Goal: Transaction & Acquisition: Book appointment/travel/reservation

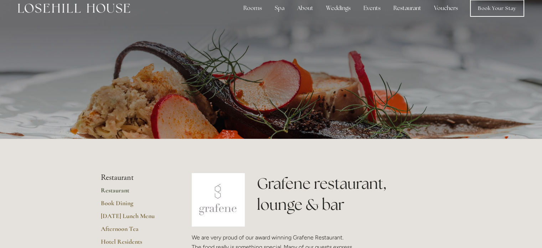
scroll to position [11, 0]
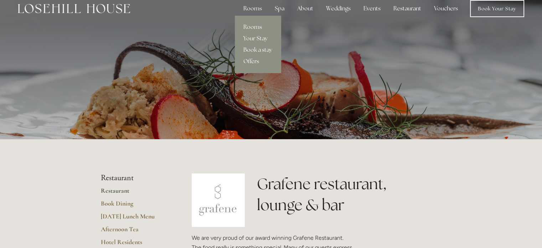
click at [257, 9] on div "Rooms" at bounding box center [253, 8] width 30 height 14
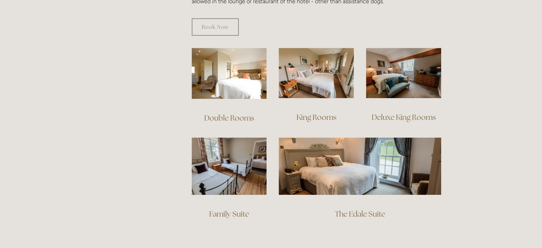
scroll to position [476, 0]
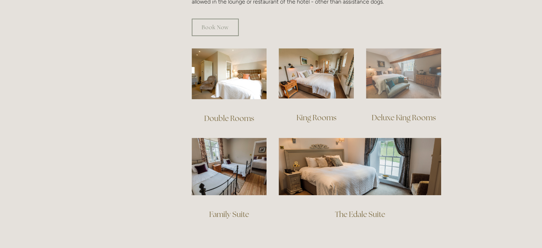
click at [395, 55] on img at bounding box center [403, 73] width 75 height 50
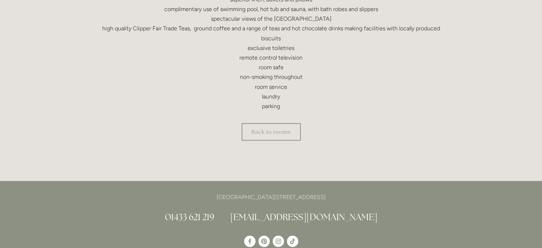
scroll to position [309, 0]
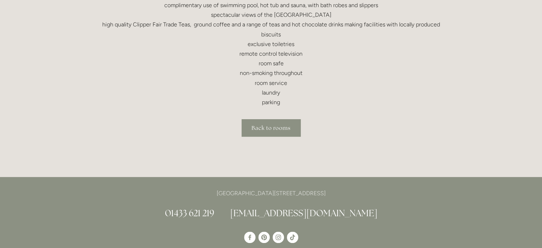
click at [265, 126] on link "Back to rooms" at bounding box center [271, 127] width 59 height 17
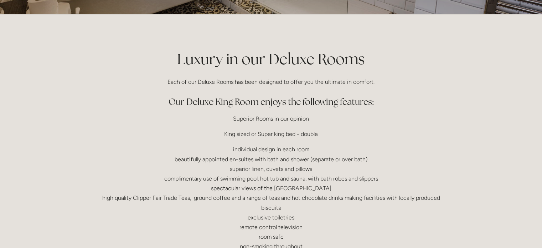
scroll to position [104, 0]
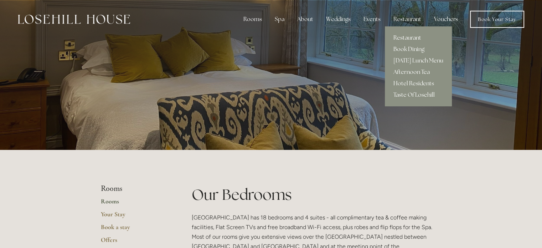
click at [416, 37] on link "Restaurant" at bounding box center [418, 37] width 67 height 11
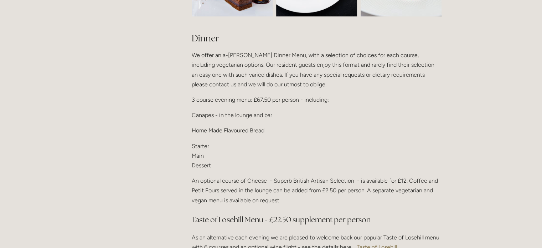
scroll to position [846, 0]
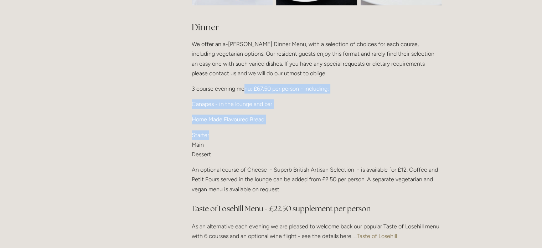
drag, startPoint x: 243, startPoint y: 88, endPoint x: 266, endPoint y: 136, distance: 53.4
click at [266, 136] on div "Dinner We offer an a-la-carte Dinner Menu, with a selection of choices for each…" at bounding box center [317, 149] width 250 height 257
click at [266, 136] on p "Starter Main Dessert" at bounding box center [317, 144] width 250 height 29
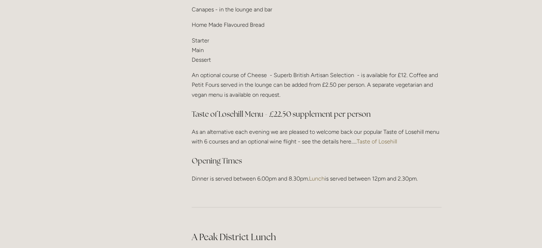
scroll to position [942, 0]
click at [379, 137] on link "Taste of Losehill" at bounding box center [377, 140] width 40 height 7
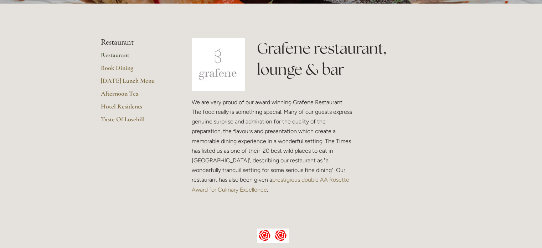
scroll to position [0, 0]
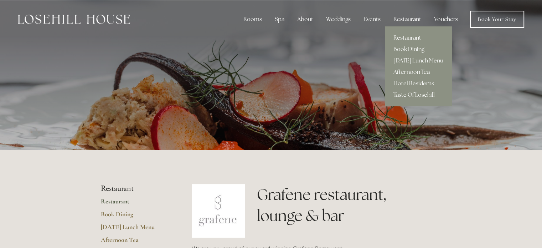
click at [407, 37] on link "Restaurant" at bounding box center [418, 37] width 67 height 11
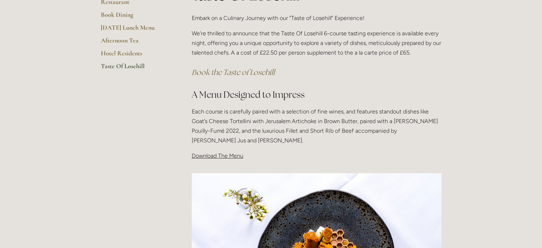
scroll to position [156, 0]
click at [227, 158] on span "Download The Menu" at bounding box center [218, 156] width 52 height 7
click at [222, 155] on span "Download The Menu" at bounding box center [218, 156] width 52 height 7
drag, startPoint x: 188, startPoint y: 155, endPoint x: 231, endPoint y: 158, distance: 42.9
click at [231, 158] on div "Taste Of Losehill Embark on a Culinary Journey with our "Taste of Losehill" Exp…" at bounding box center [317, 76] width 262 height 182
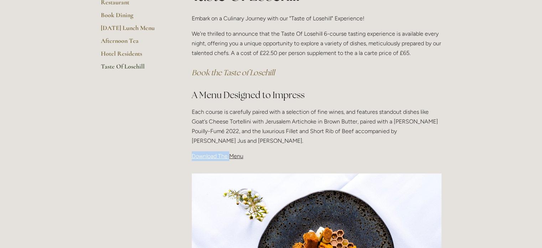
click at [231, 158] on span "Download The Menu" at bounding box center [218, 156] width 52 height 7
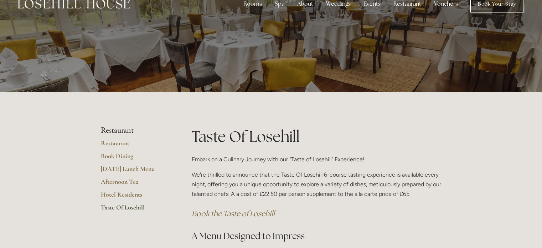
scroll to position [0, 0]
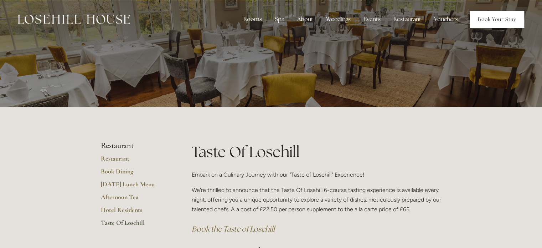
click at [500, 20] on link "Book Your Stay" at bounding box center [497, 19] width 54 height 17
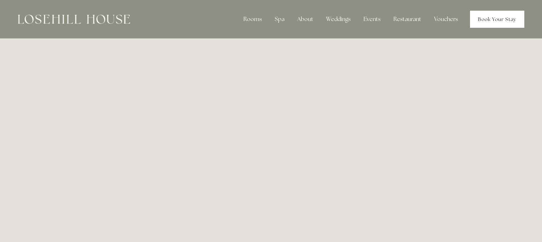
click at [490, 26] on link "Book Your Stay" at bounding box center [497, 19] width 54 height 17
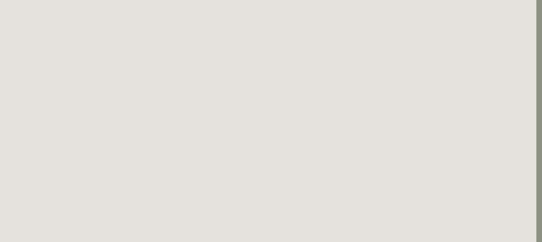
scroll to position [192, 6]
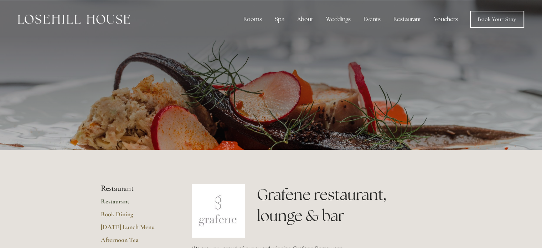
click at [87, 24] on img at bounding box center [74, 19] width 112 height 9
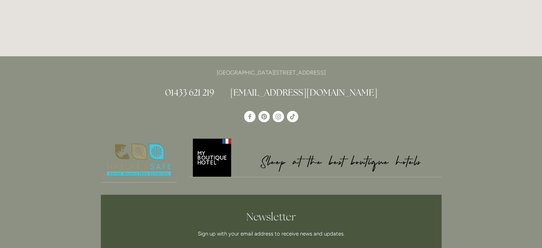
scroll to position [1932, 0]
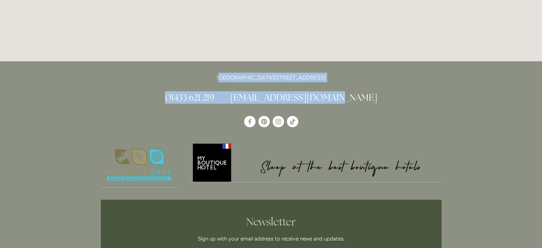
drag, startPoint x: 195, startPoint y: 40, endPoint x: 347, endPoint y: 44, distance: 152.9
click at [347, 73] on div "[GEOGRAPHIC_DATA][STREET_ADDRESS] 01433 621 219 [EMAIL_ADDRESS][DOMAIN_NAME]" at bounding box center [271, 88] width 341 height 31
click at [362, 61] on div "[GEOGRAPHIC_DATA][STREET_ADDRESS] 01433 621 219 [EMAIL_ADDRESS][DOMAIN_NAME]" at bounding box center [271, 196] width 364 height 270
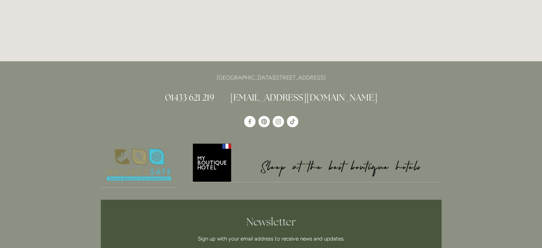
drag, startPoint x: 192, startPoint y: 37, endPoint x: 360, endPoint y: 36, distance: 167.1
click at [360, 73] on p "[GEOGRAPHIC_DATA][STREET_ADDRESS]" at bounding box center [271, 78] width 341 height 10
